Goal: Task Accomplishment & Management: Manage account settings

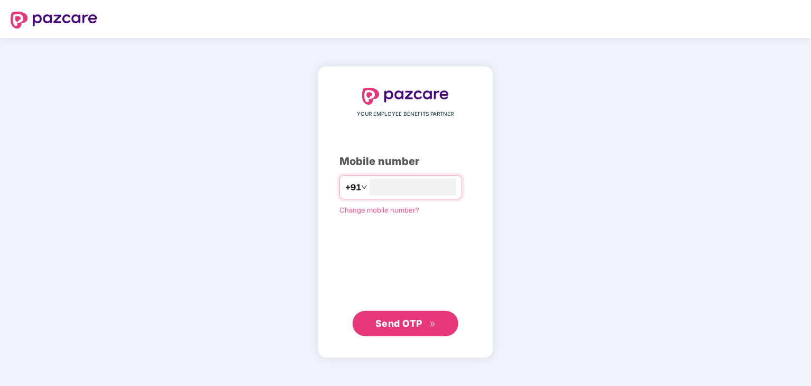
type input "**********"
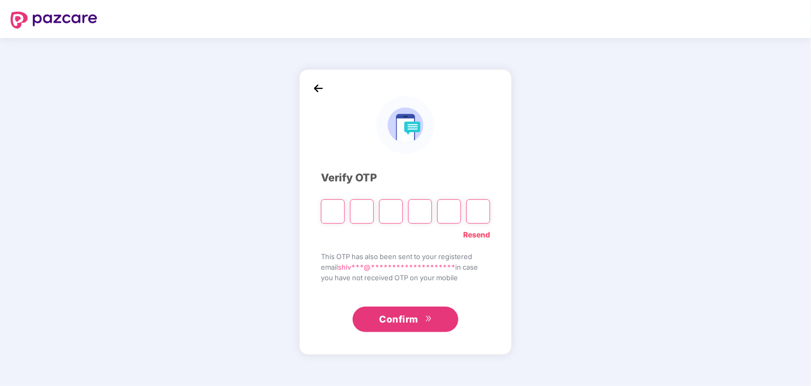
type input "*"
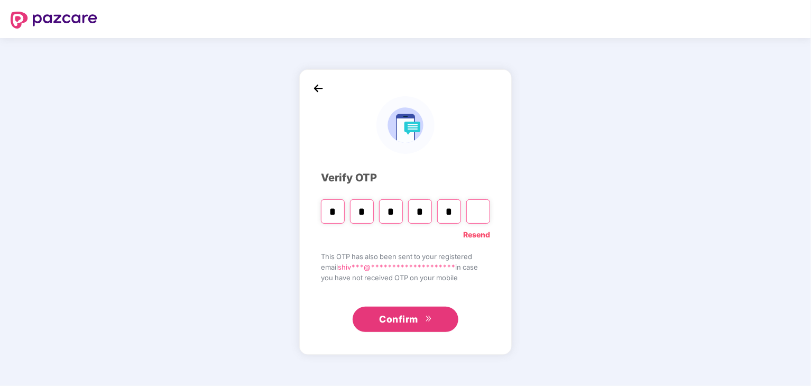
type input "*"
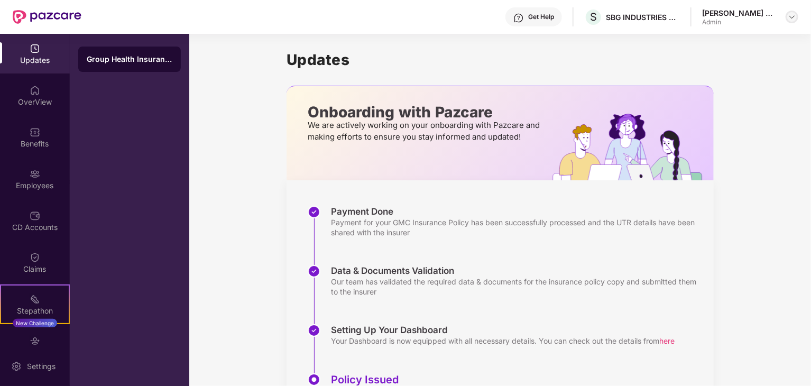
click at [794, 22] on div at bounding box center [792, 17] width 13 height 13
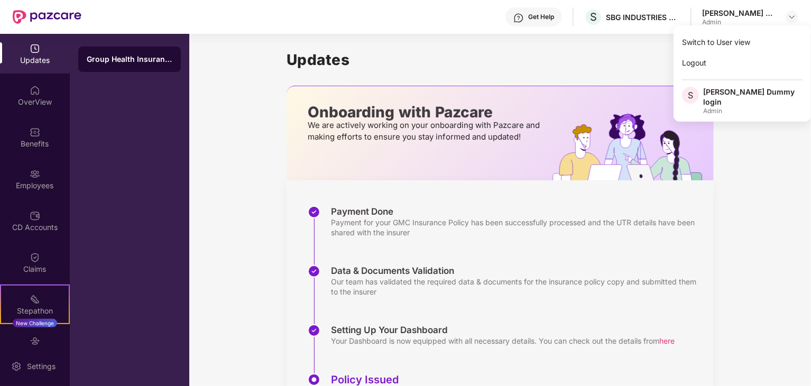
click at [273, 132] on div "Updates Onboarding with Pazcare We are actively working on your onboarding with…" at bounding box center [500, 263] width 622 height 459
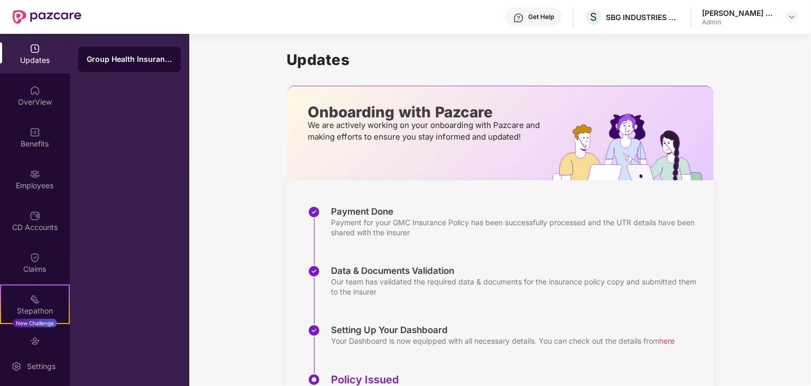
click at [7, 44] on div "Updates" at bounding box center [35, 54] width 70 height 40
click at [52, 24] on div at bounding box center [47, 17] width 69 height 34
click at [641, 15] on div "SBG INDUSTRIES PRIVATE LIMITED" at bounding box center [643, 17] width 74 height 10
click at [3, 108] on div "OverView" at bounding box center [35, 96] width 70 height 40
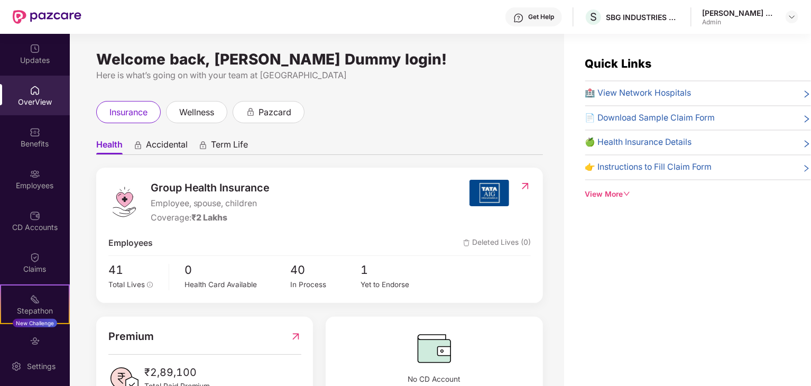
click at [31, 197] on div "Employees" at bounding box center [35, 179] width 70 height 40
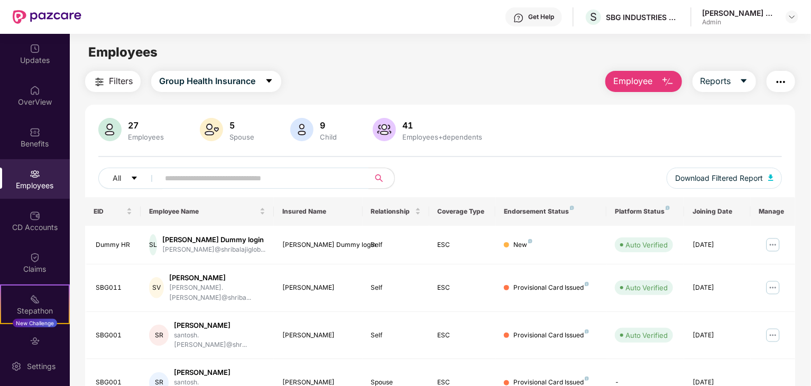
click at [651, 75] on span "Employee" at bounding box center [634, 81] width 40 height 13
click at [510, 89] on div "Filters Group Health Insurance Employee Reports" at bounding box center [440, 81] width 710 height 21
